Goal: Find specific page/section: Find specific page/section

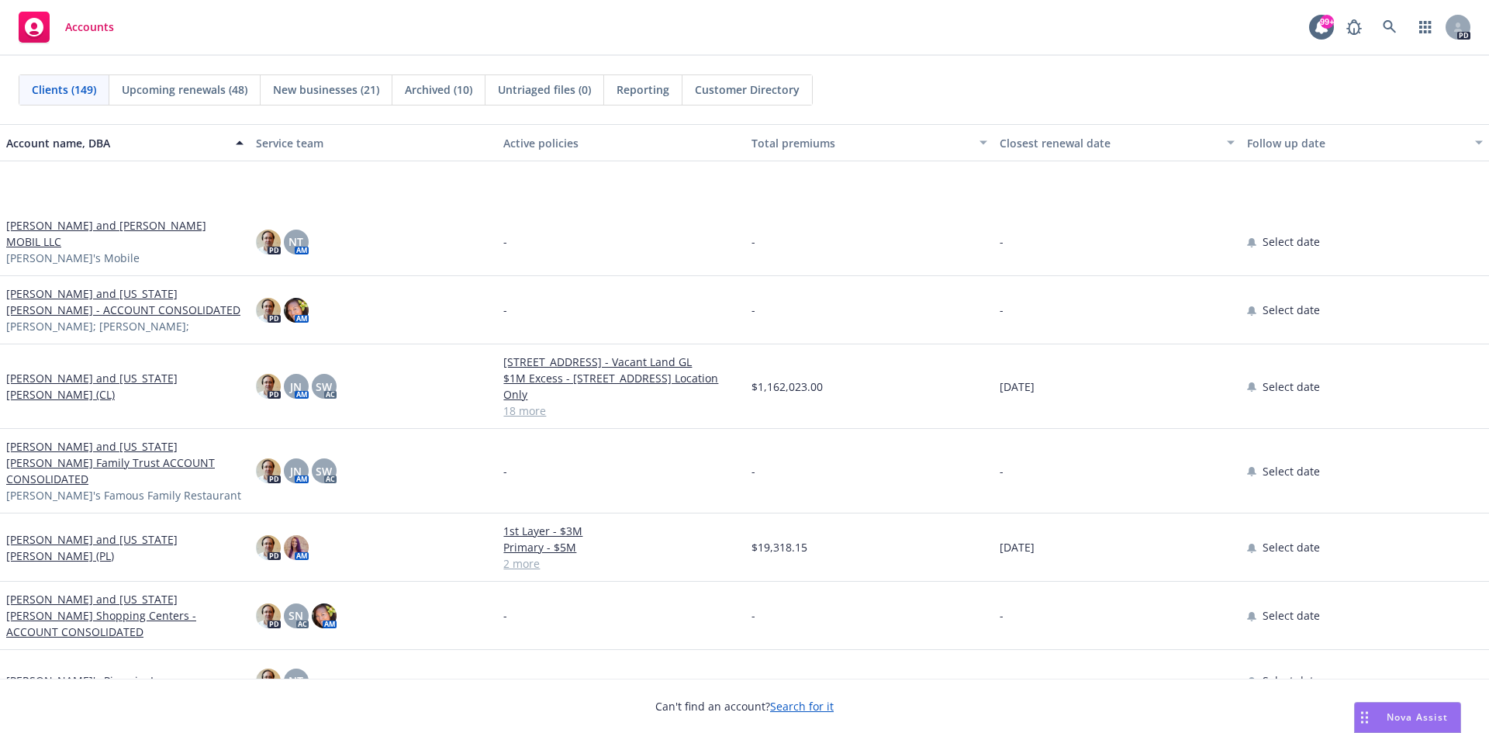
scroll to position [6127, 0]
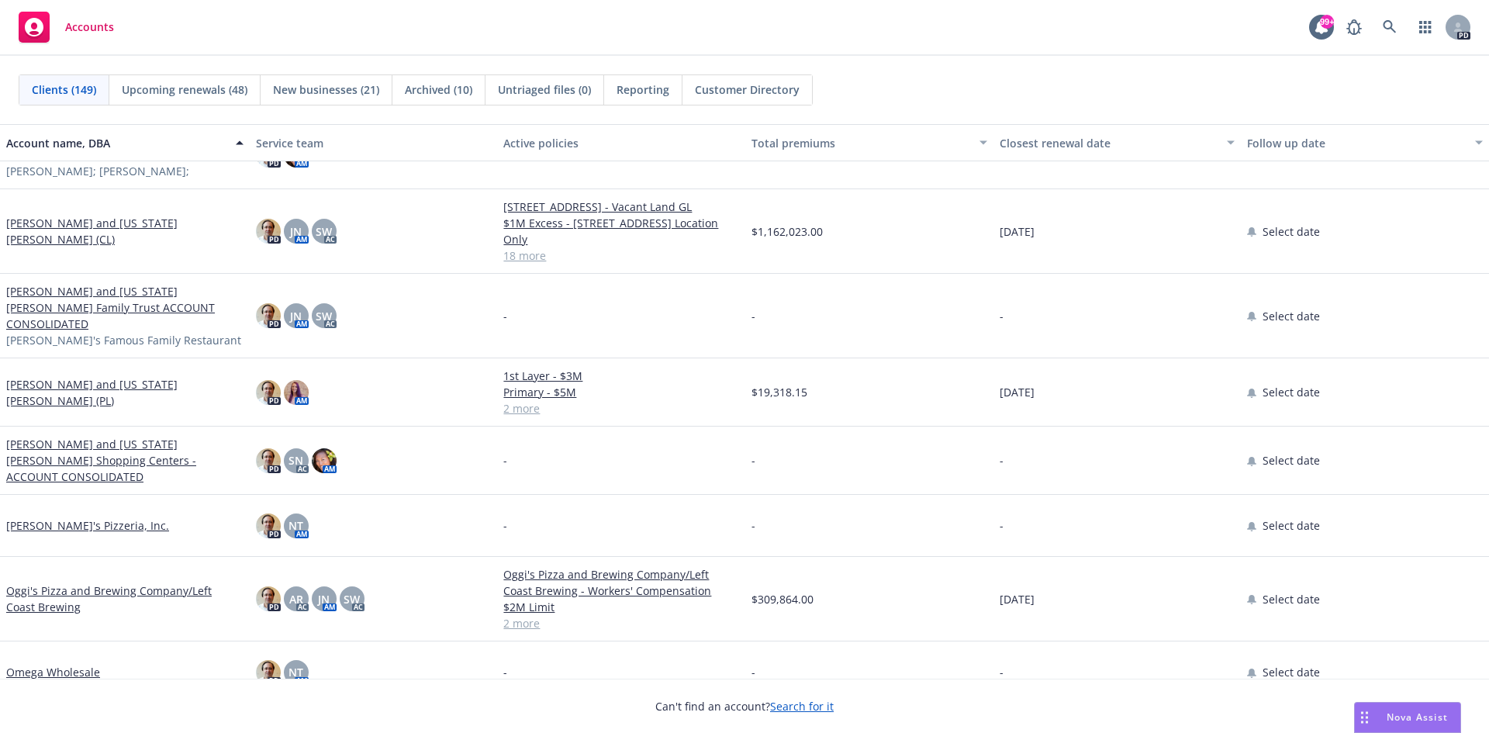
click at [108, 233] on link "[PERSON_NAME] and [US_STATE][PERSON_NAME] (CL)" at bounding box center [124, 231] width 237 height 33
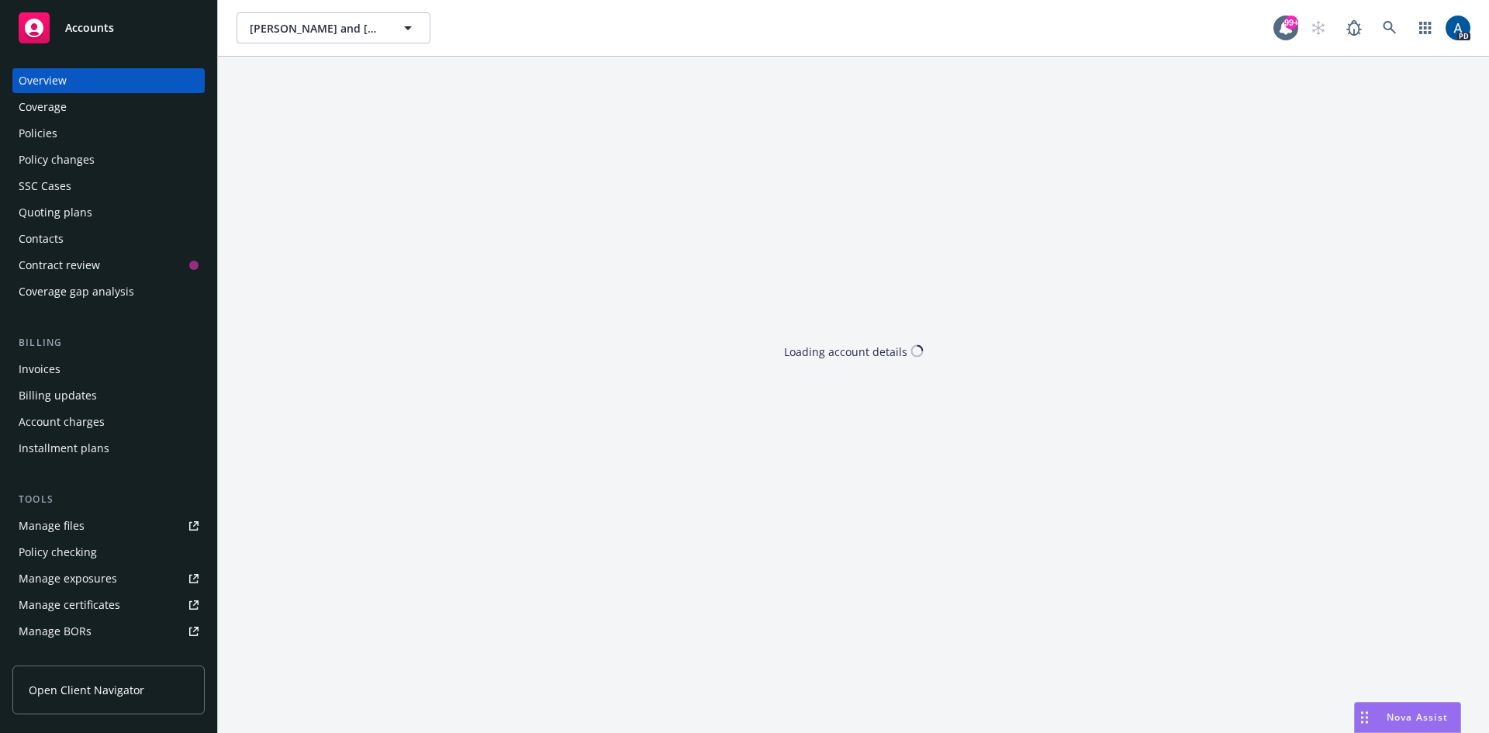
click at [67, 130] on div "Policies" at bounding box center [109, 133] width 180 height 25
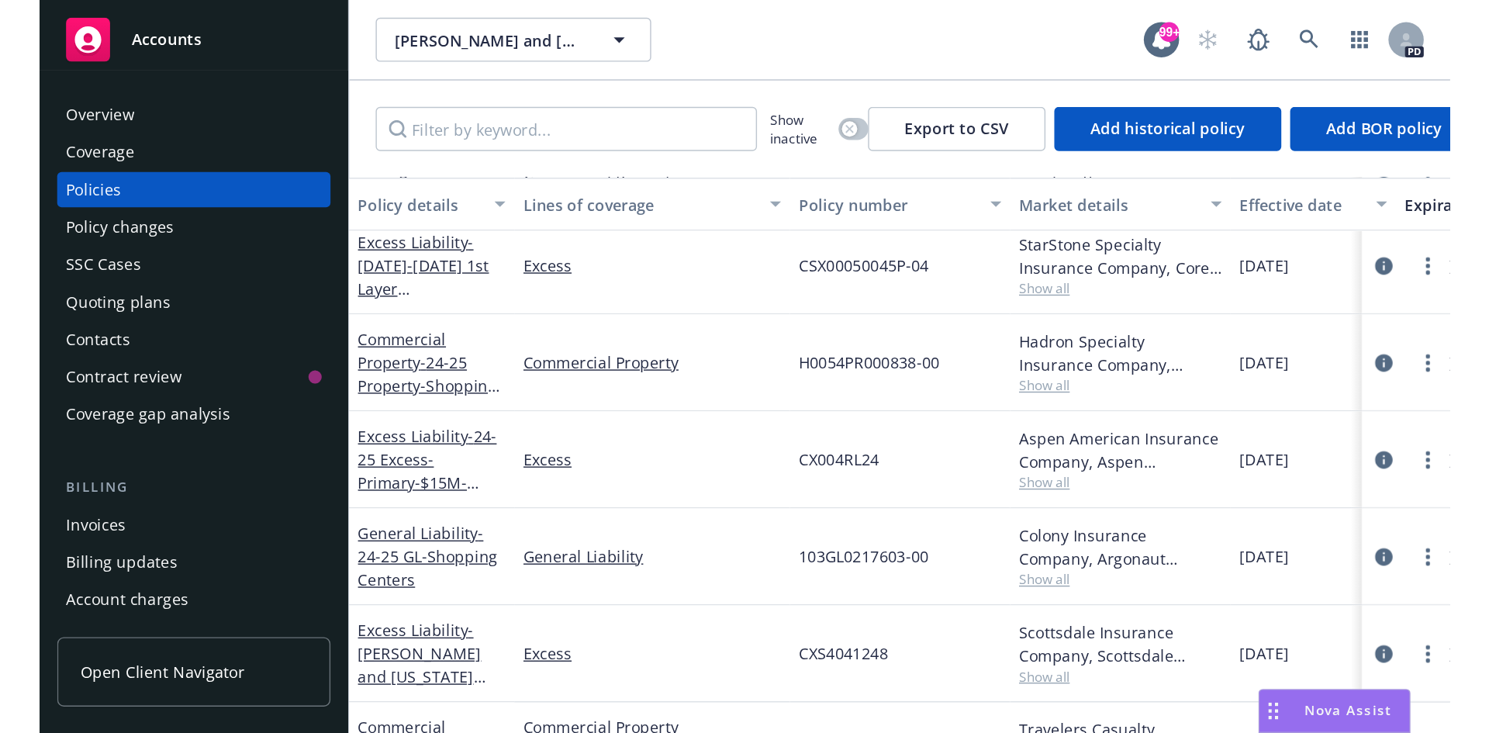
scroll to position [78, 0]
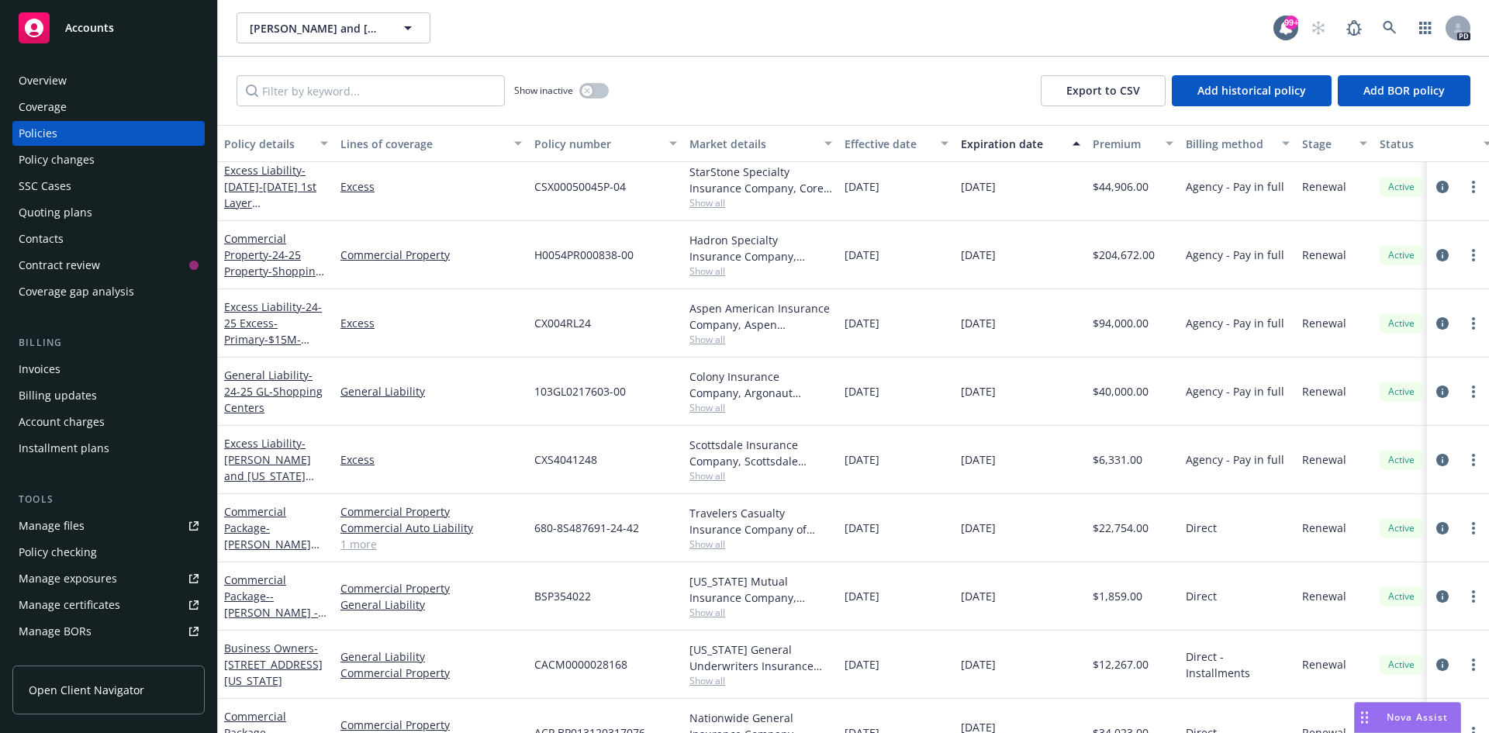
click at [88, 17] on div "Accounts" at bounding box center [109, 27] width 180 height 31
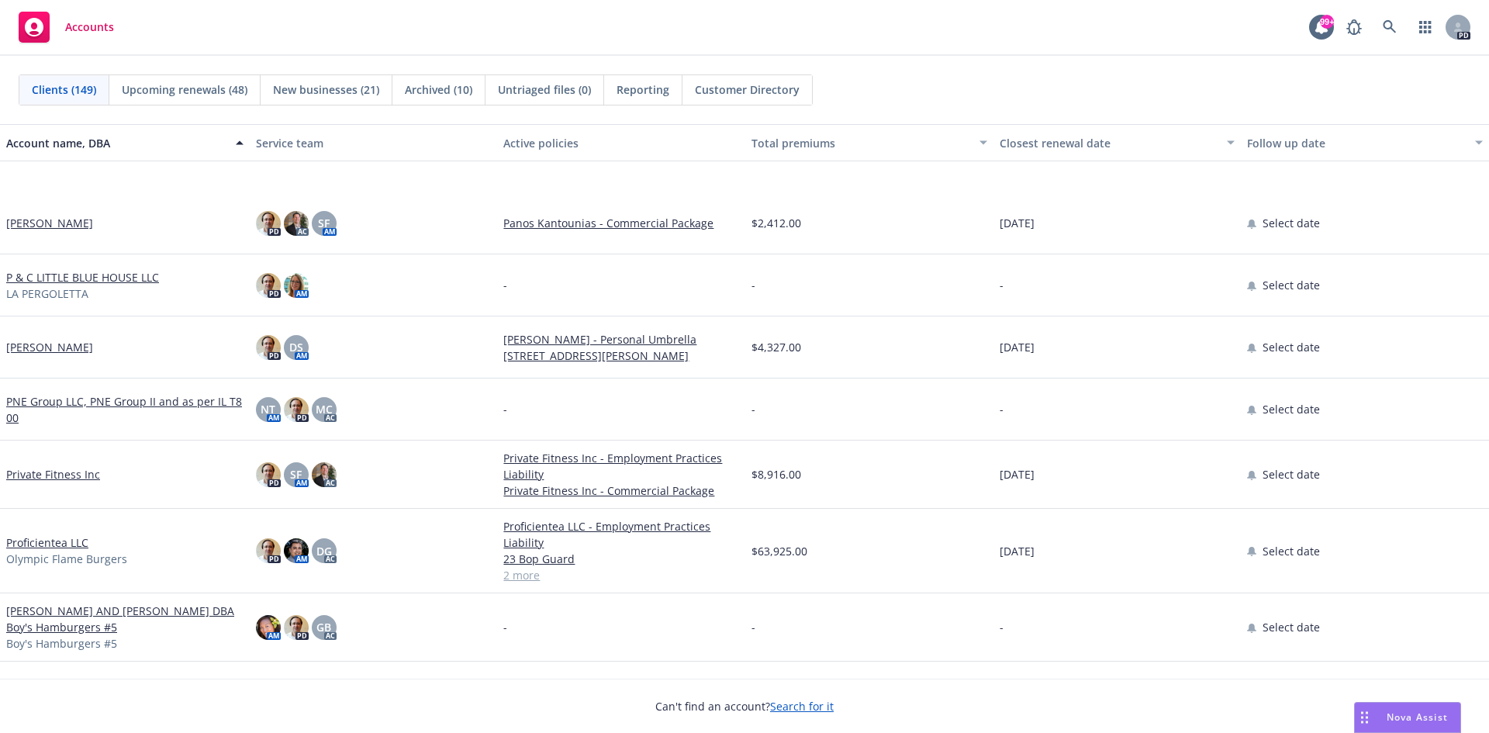
scroll to position [6825, 0]
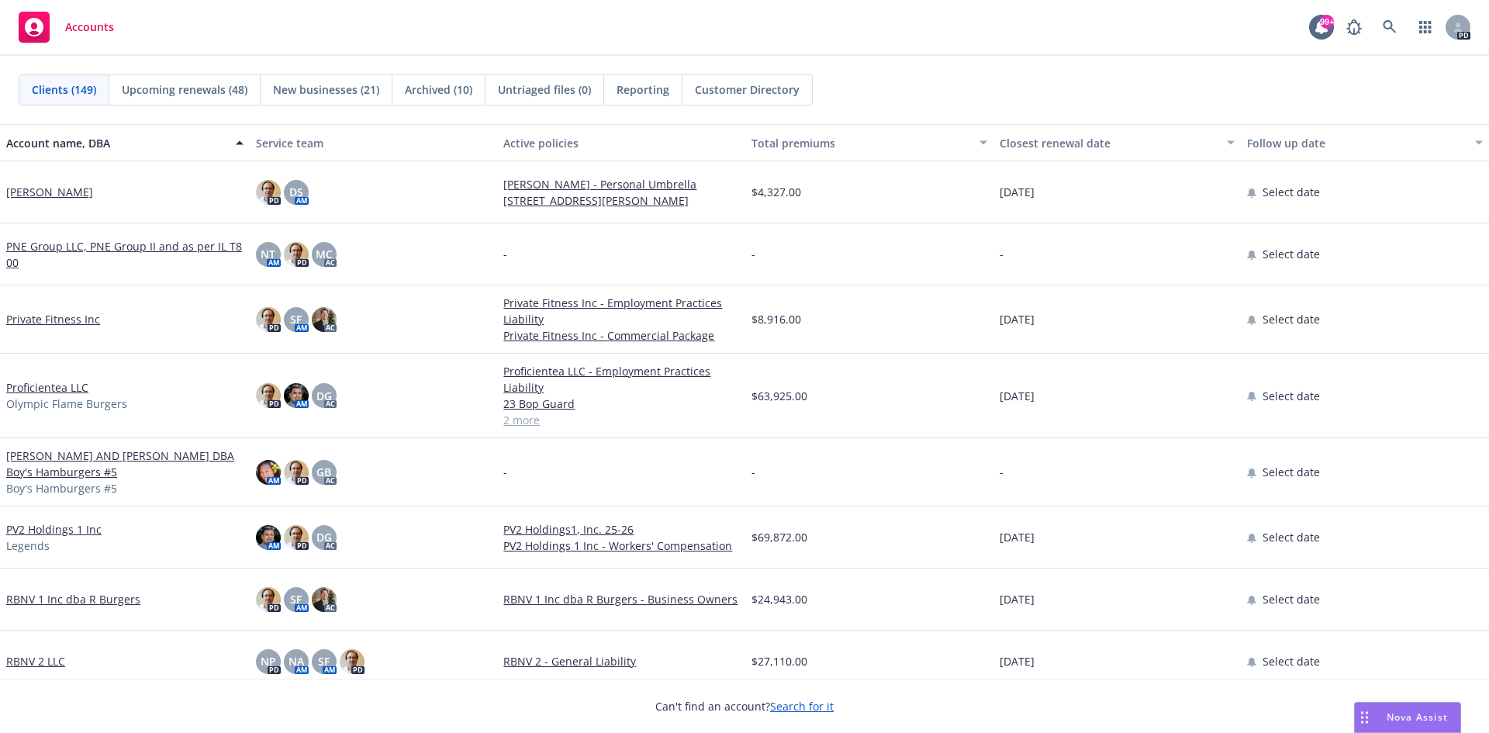
click at [60, 390] on link "Proficientea LLC" at bounding box center [47, 387] width 82 height 16
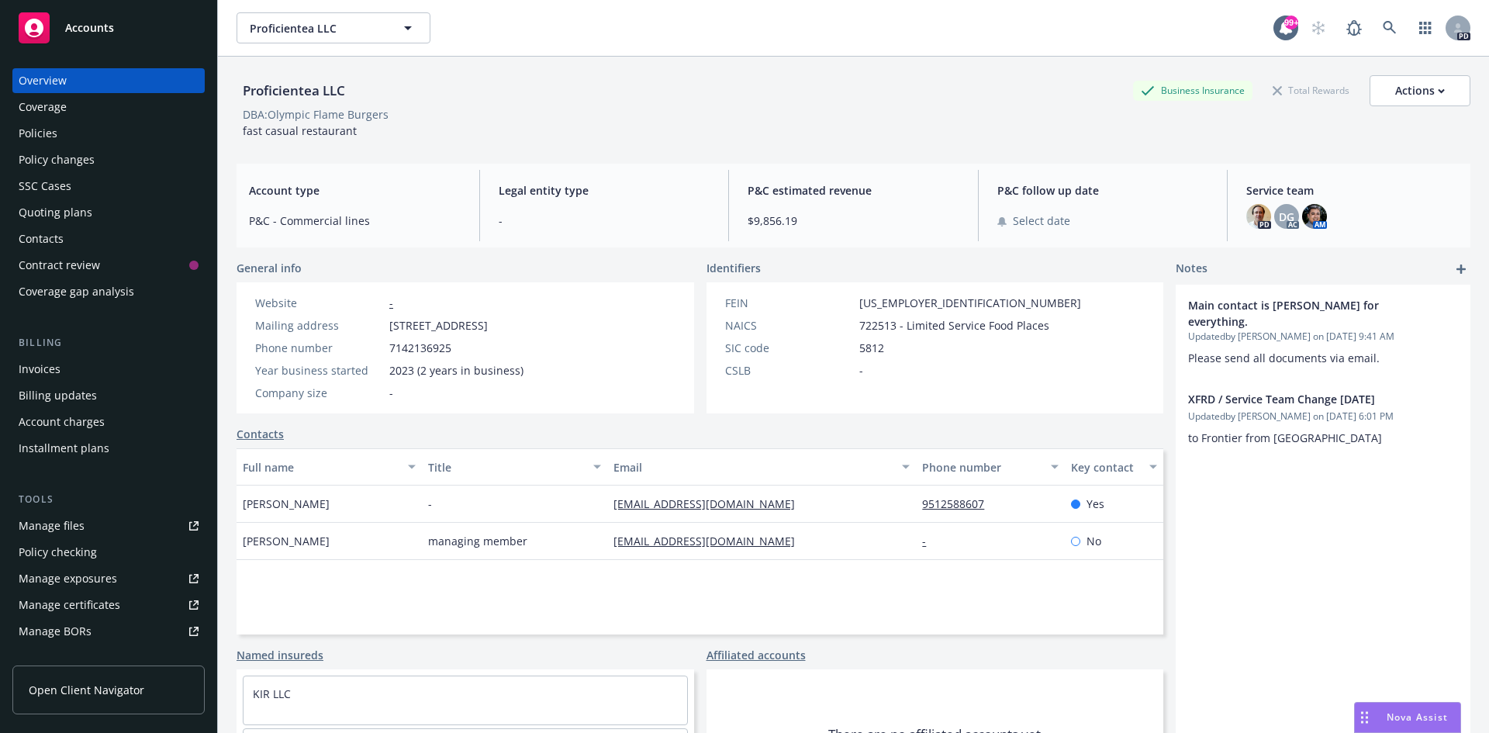
click at [105, 26] on span "Accounts" at bounding box center [89, 28] width 49 height 12
